Goal: Transaction & Acquisition: Obtain resource

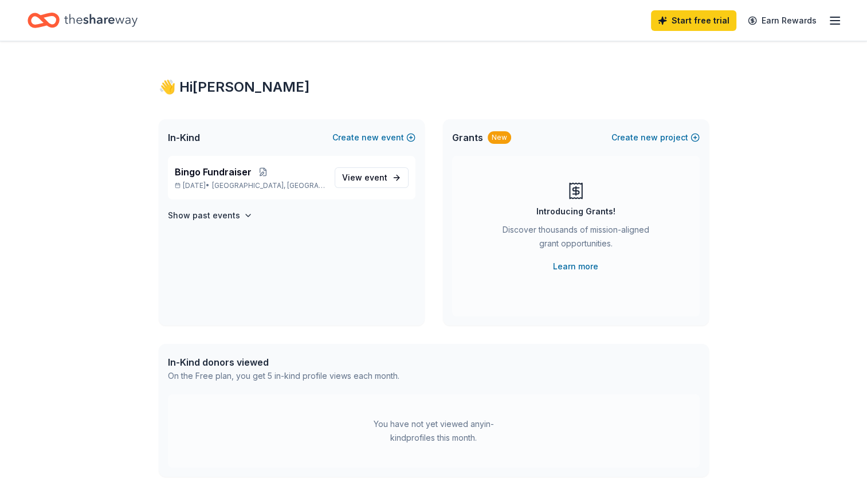
click at [194, 140] on span "In-Kind" at bounding box center [184, 138] width 32 height 14
click at [208, 170] on span "Bingo Fundraiser" at bounding box center [213, 172] width 77 height 14
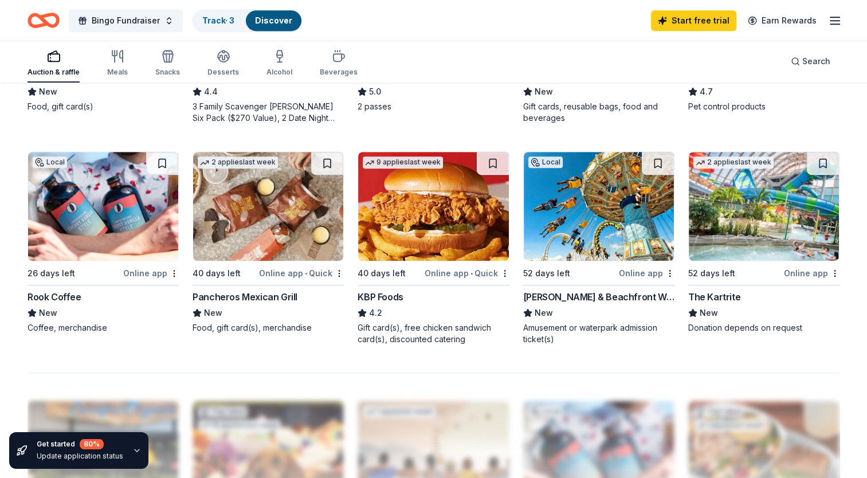
scroll to position [859, 0]
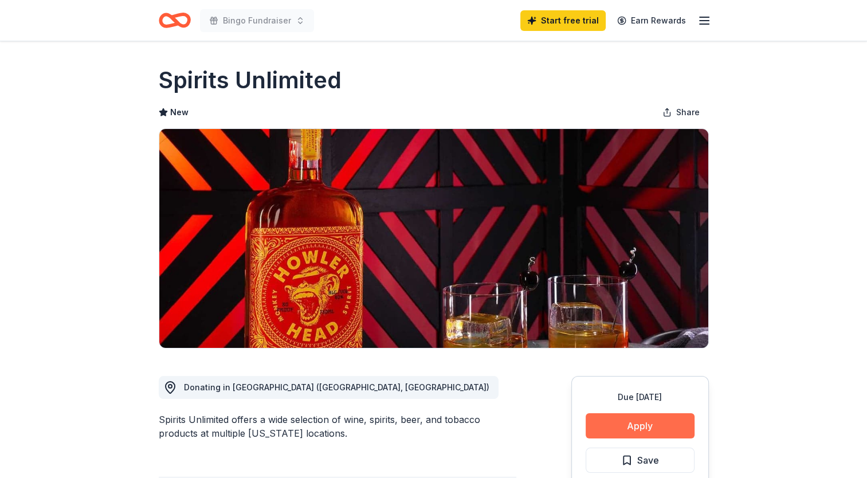
click at [621, 426] on button "Apply" at bounding box center [640, 425] width 109 height 25
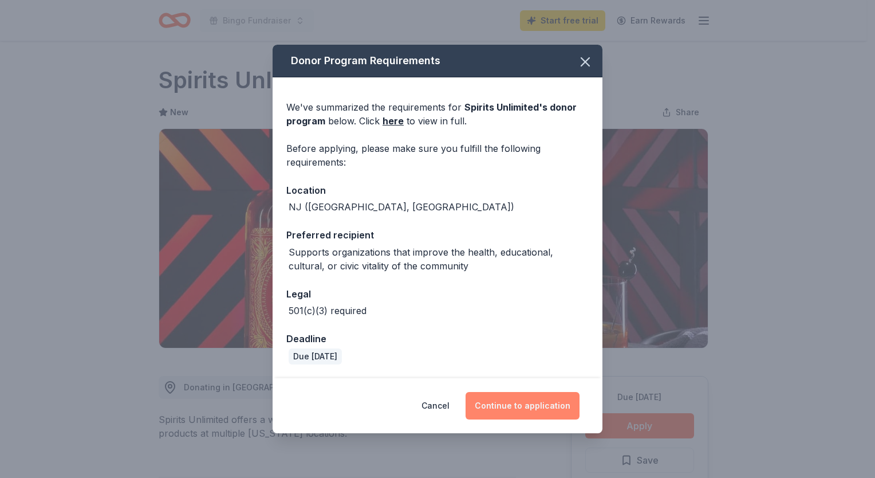
click at [509, 398] on button "Continue to application" at bounding box center [523, 406] width 114 height 28
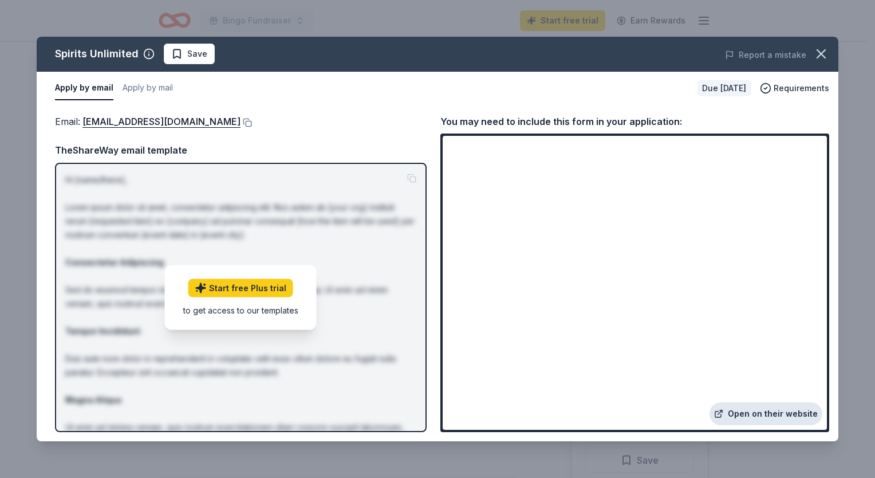
click at [782, 409] on link "Open on their website" at bounding box center [766, 413] width 113 height 23
